Goal: Book appointment/travel/reservation

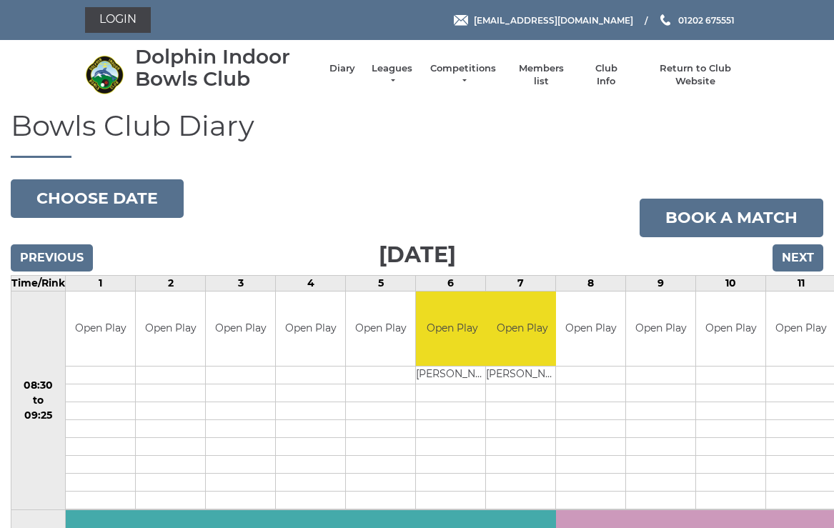
click at [124, 197] on button "Choose date" at bounding box center [97, 198] width 173 height 39
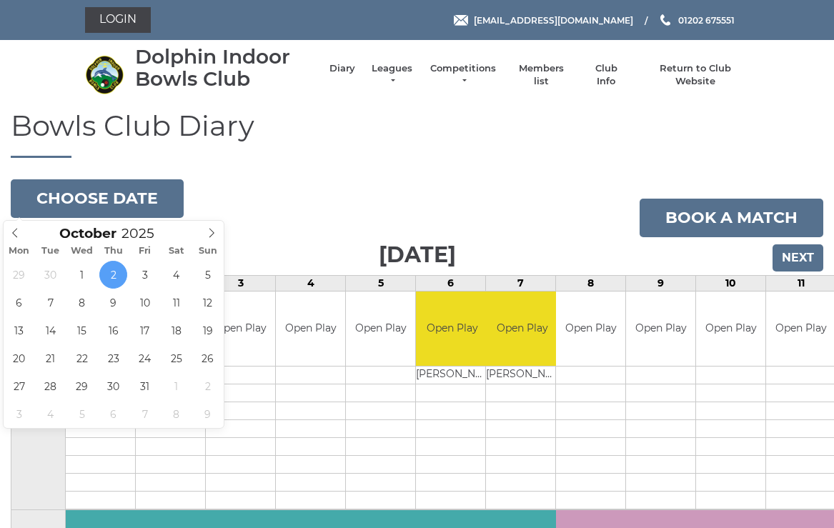
type input "2025-10-01"
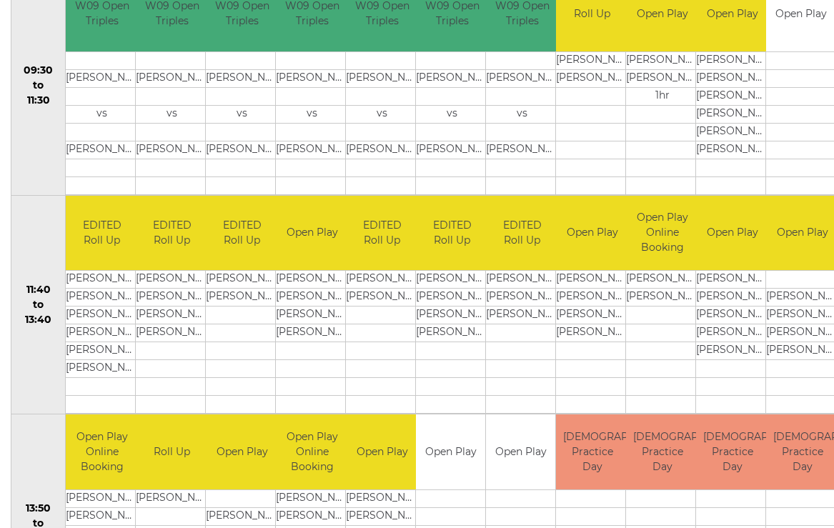
scroll to position [528, 0]
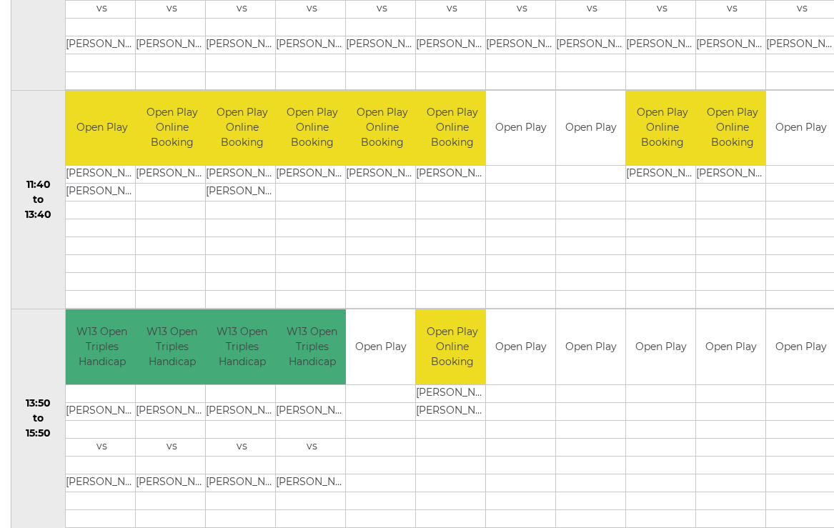
scroll to position [652, 0]
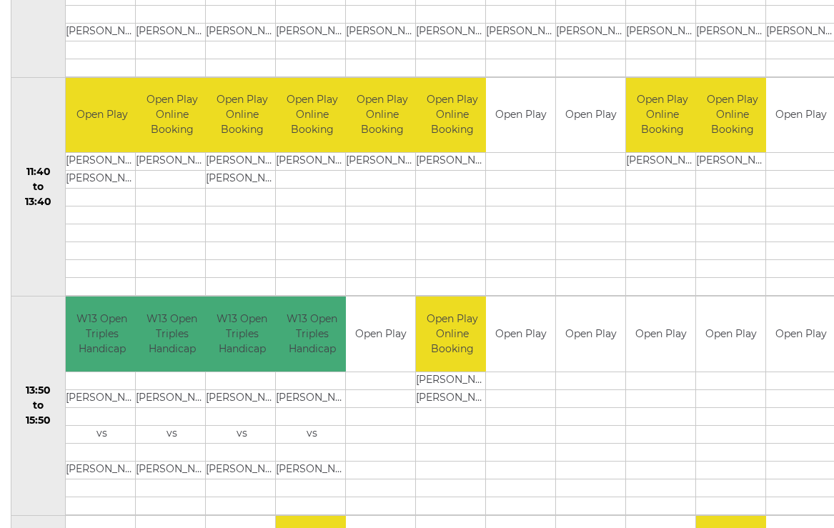
click at [721, 159] on td "[PERSON_NAME]" at bounding box center [732, 162] width 72 height 18
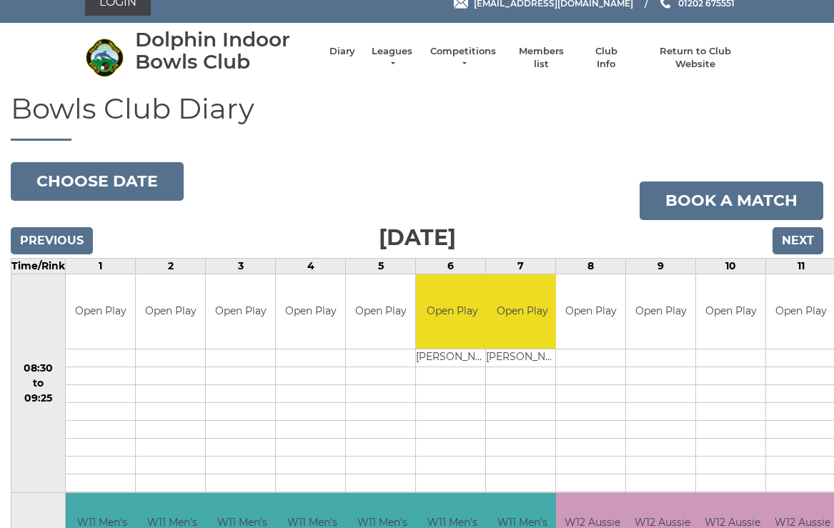
scroll to position [0, 0]
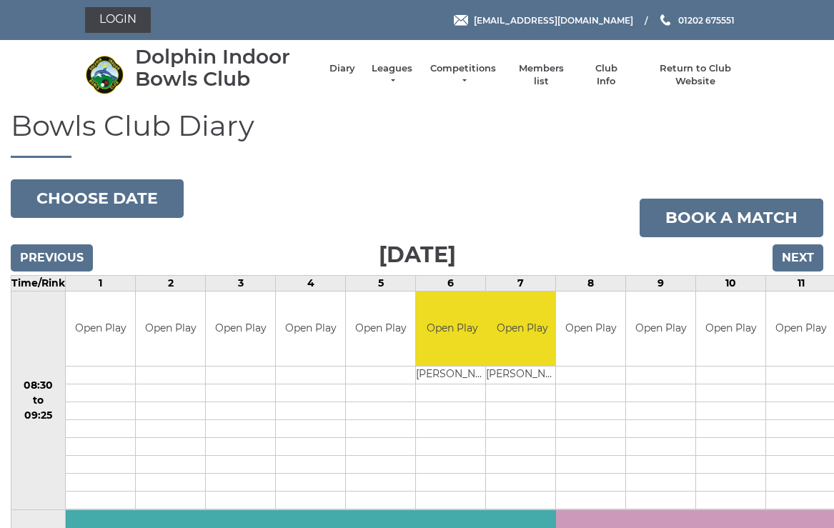
click at [797, 256] on input "Next" at bounding box center [798, 258] width 51 height 27
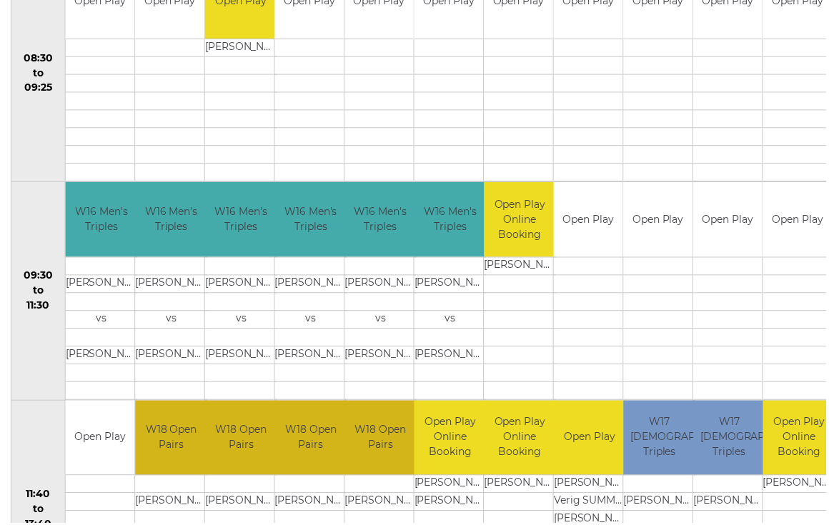
scroll to position [298, 0]
